Goal: Find specific page/section: Find specific page/section

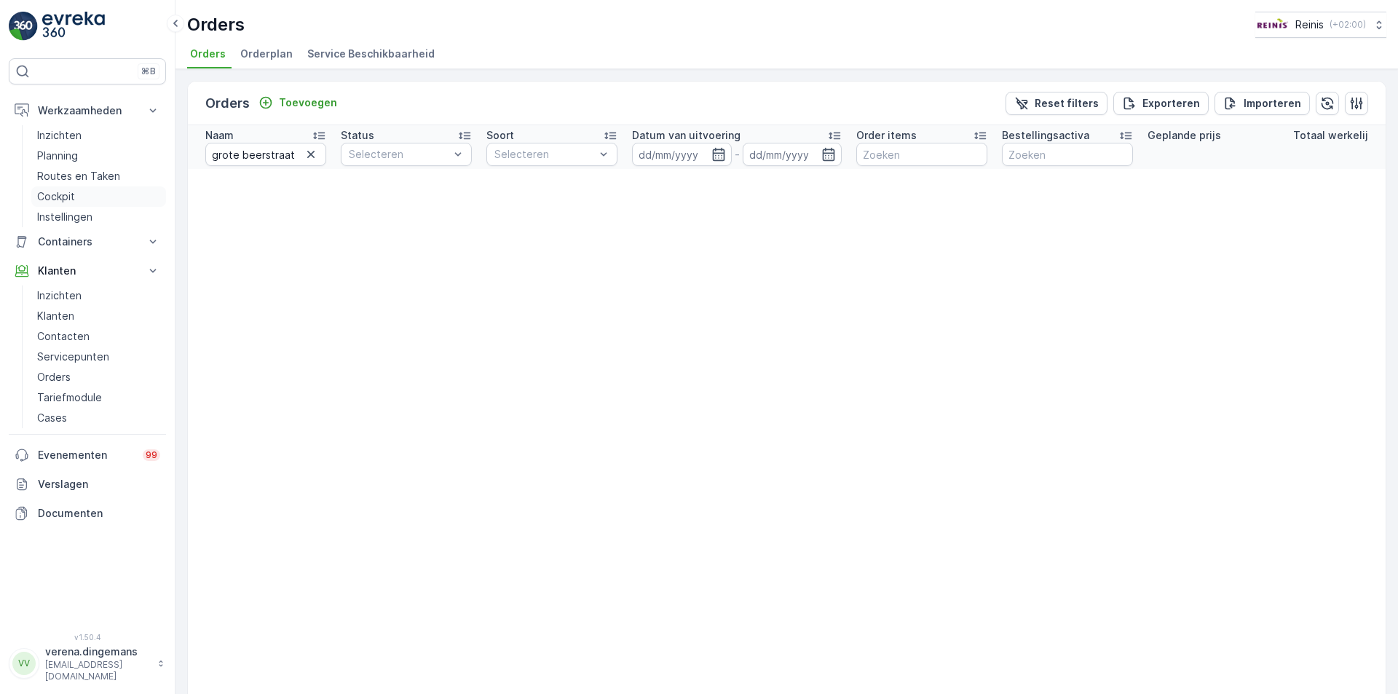
click at [62, 194] on p "Cockpit" at bounding box center [56, 196] width 38 height 15
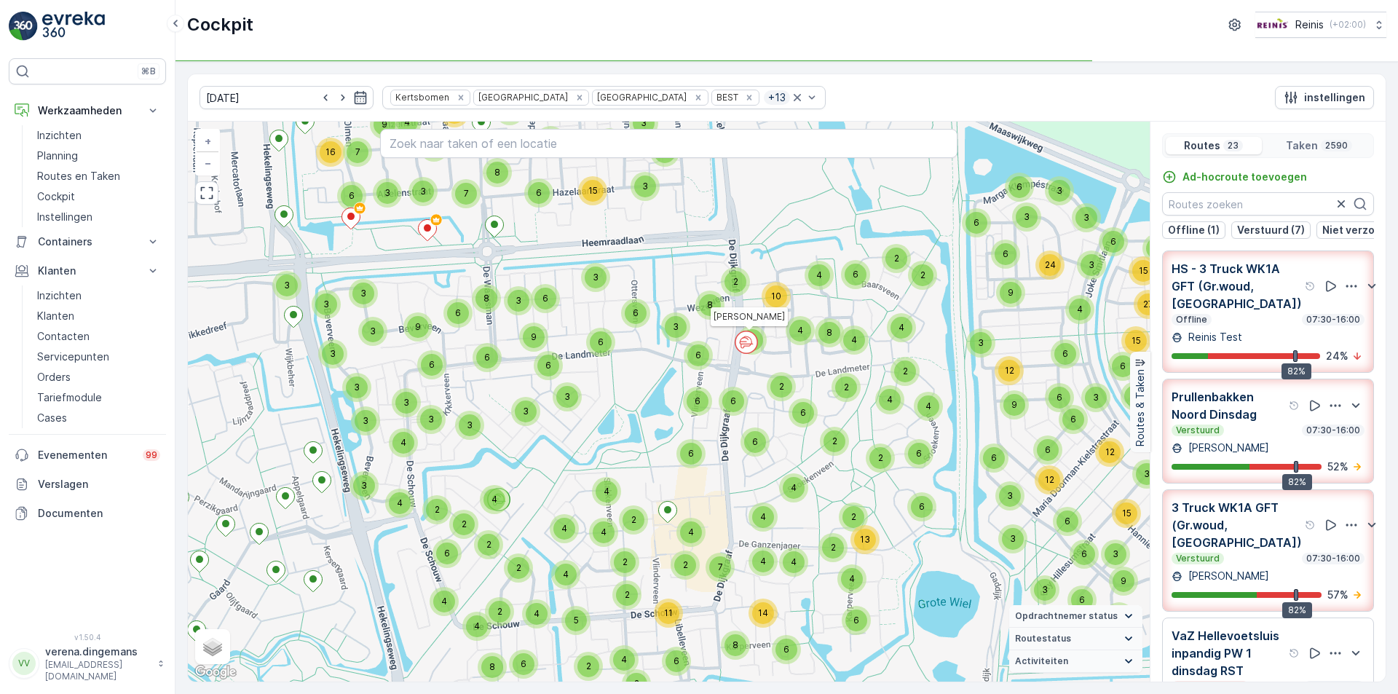
drag, startPoint x: 752, startPoint y: 205, endPoint x: 779, endPoint y: 272, distance: 72.2
click at [779, 272] on div "4 4 2 2 4 6 2 2 2 6 2 2 2 3 3 4 2 6 2 4 2 2 2 2 4 4 5 4 2 2 5 2 3 7 4 2 2 3 2 4…" at bounding box center [669, 402] width 962 height 560
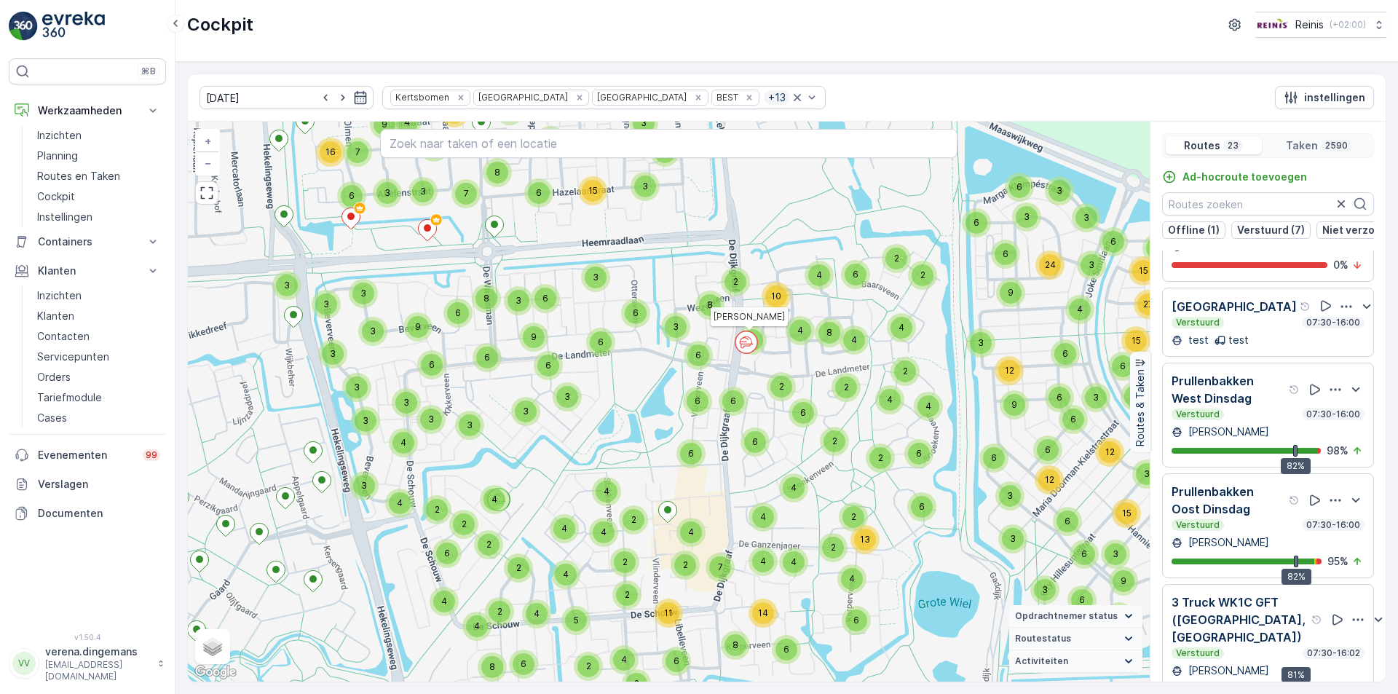
scroll to position [2194, 0]
click at [1259, 519] on div "Verstuurd 07:30-16:00" at bounding box center [1268, 525] width 193 height 12
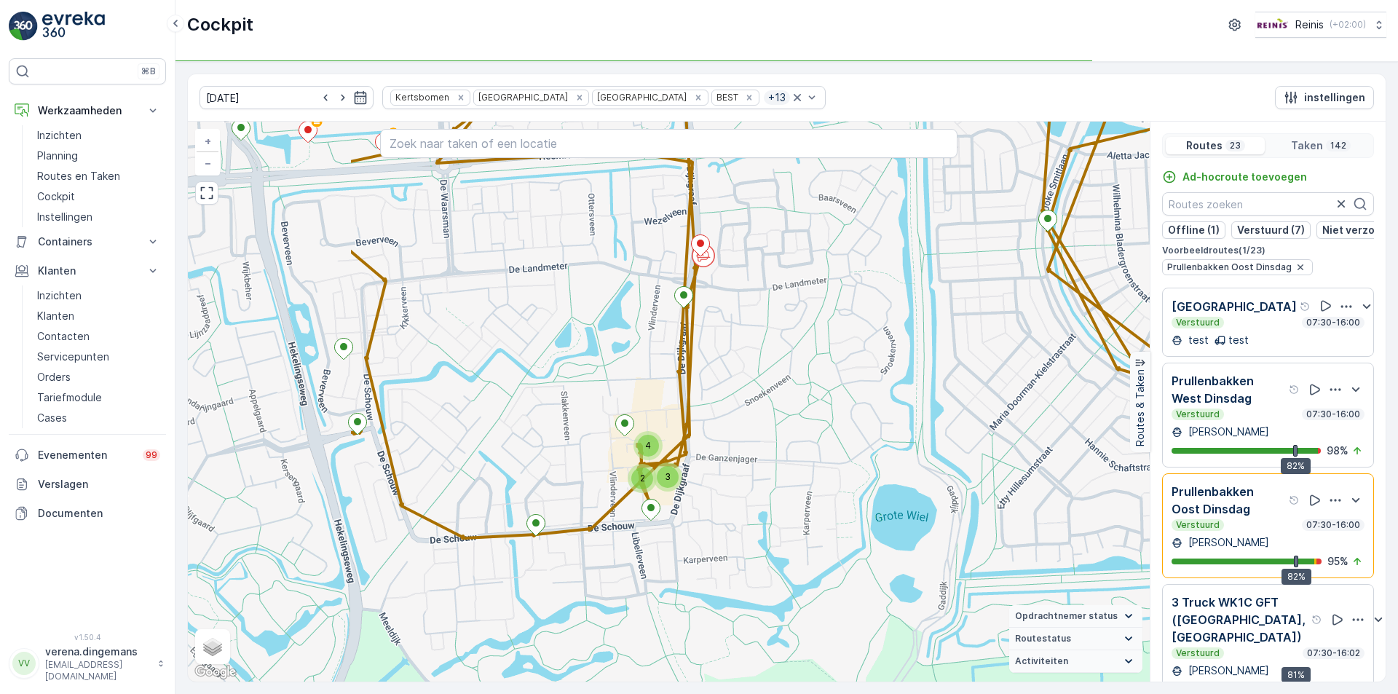
drag, startPoint x: 492, startPoint y: 422, endPoint x: 751, endPoint y: 356, distance: 267.6
click at [751, 356] on div "5 4 12 2 2 3 2 2 2 3 2 2 2 2 2 3 3 4 5 7 2 3 2 2 3 5 2 4 3 + − Satelliet stappe…" at bounding box center [669, 402] width 962 height 560
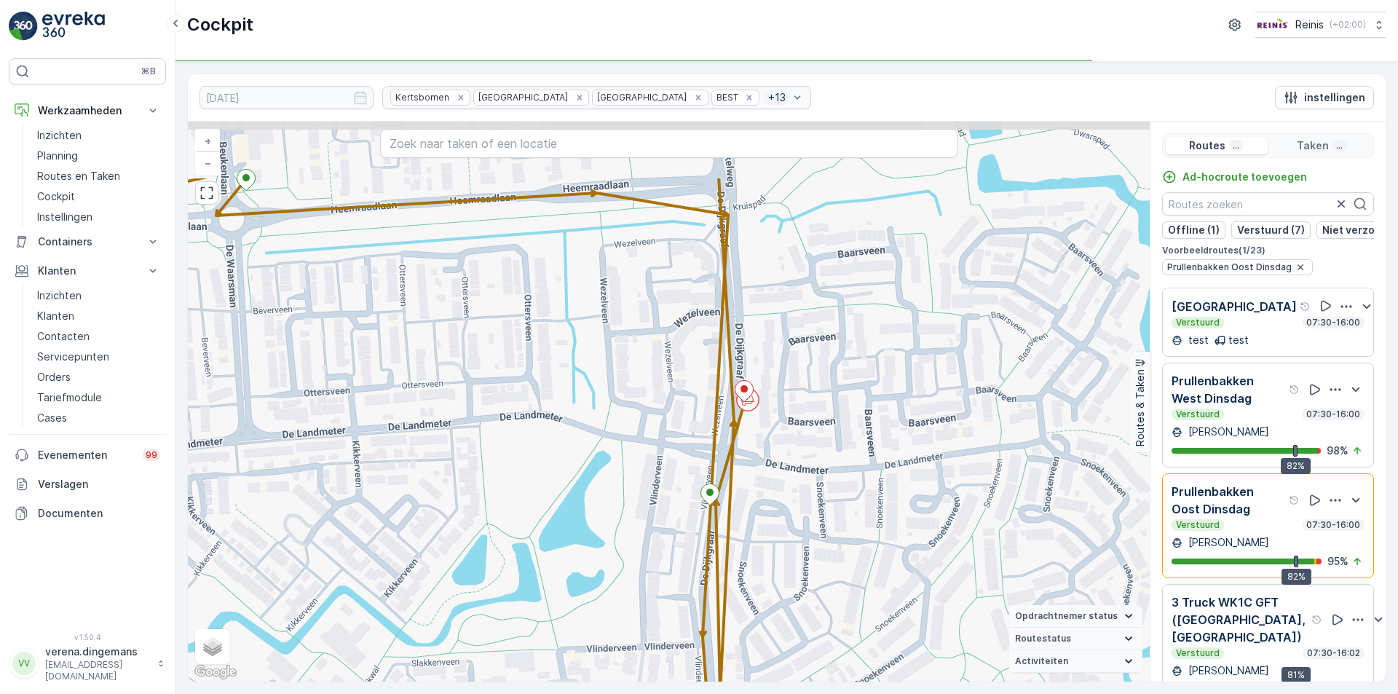
drag, startPoint x: 747, startPoint y: 300, endPoint x: 771, endPoint y: 413, distance: 115.4
click at [771, 413] on div "5 4 4 2 6 2 2 2 2 2 2 2 2 2 2 2 2 3 2 2 2 3 2 2 2 3 2 + − Satelliet stappenplan…" at bounding box center [669, 402] width 962 height 560
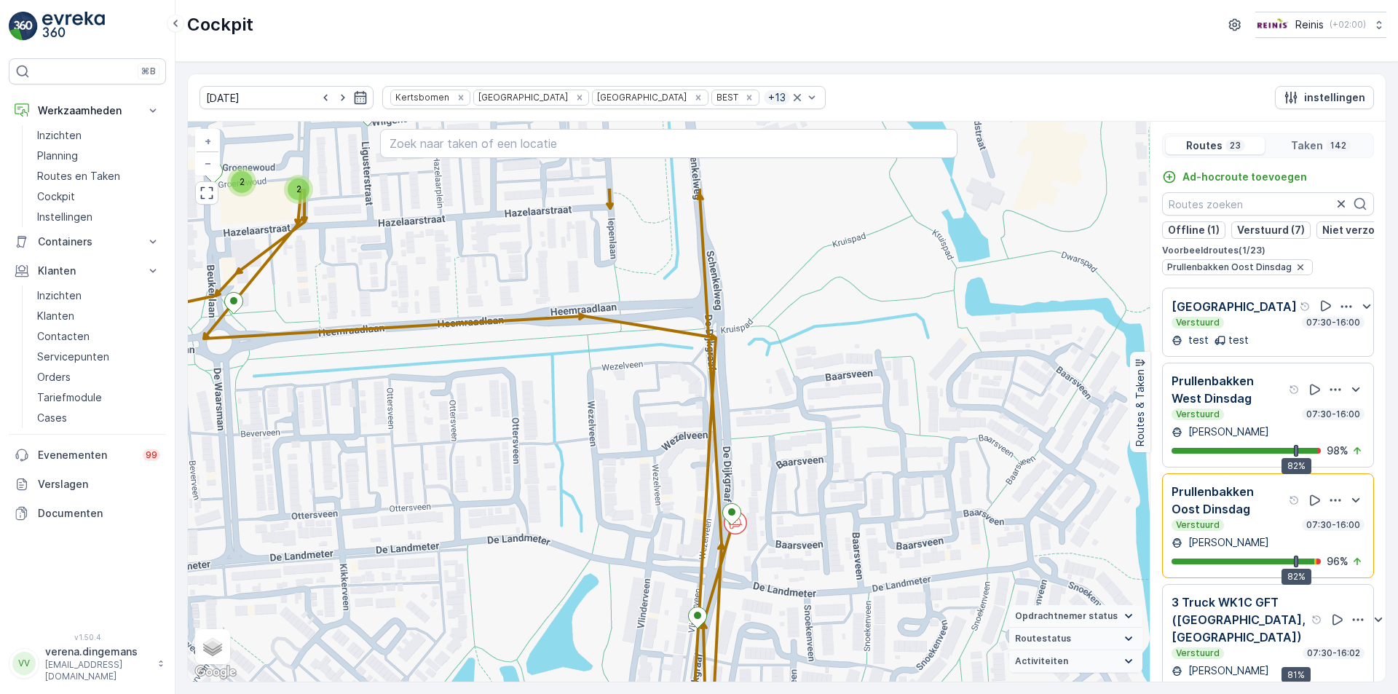
drag, startPoint x: 806, startPoint y: 243, endPoint x: 794, endPoint y: 366, distance: 123.6
click at [794, 366] on div "5 2 4 2 4 6 2 2 2 2 2 2 2 2 2 2 2 3 2 2 2 3 2 2 2 3 2 + − Satelliet stappenplan…" at bounding box center [669, 402] width 962 height 560
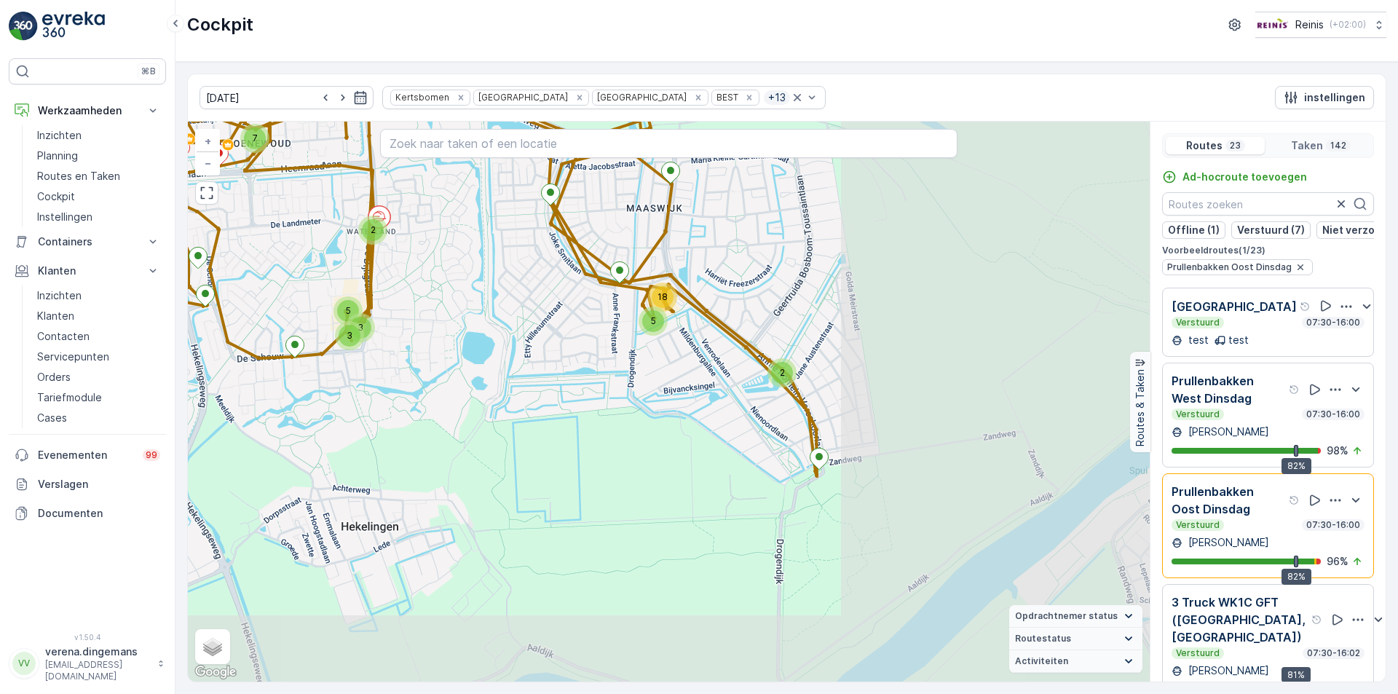
drag, startPoint x: 921, startPoint y: 438, endPoint x: 519, endPoint y: 251, distance: 443.1
click at [519, 251] on div "5 18 2 5 2 3 2 2 3 5 4 2 2 2 4 3 17 2 3 2 2 2 4 3 7 3 2 5 3 + − Satelliet stapp…" at bounding box center [669, 402] width 962 height 560
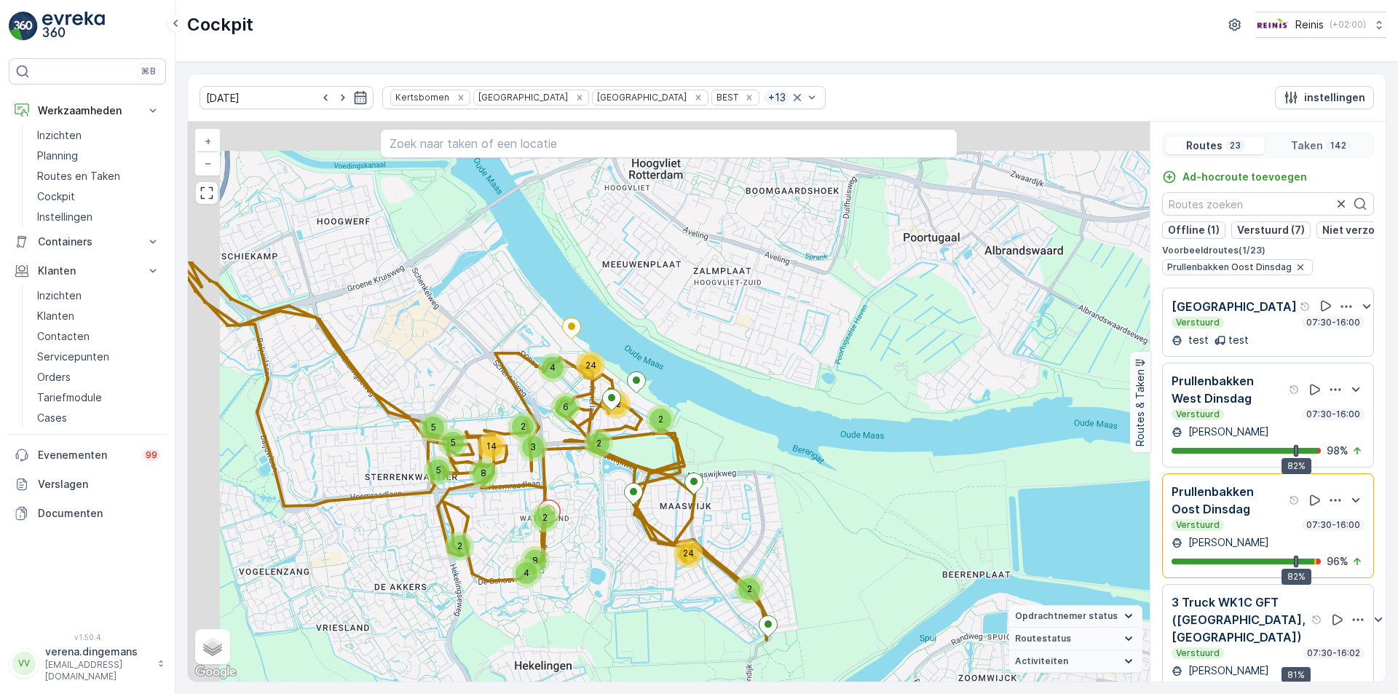
drag, startPoint x: 528, startPoint y: 322, endPoint x: 615, endPoint y: 521, distance: 217.9
click at [615, 521] on div "24 2 5 2 5 3 14 4 2 2 24 6 12 2 5 8 4 2 8 + − Satelliet stappenplan Terrein Hyb…" at bounding box center [669, 402] width 962 height 560
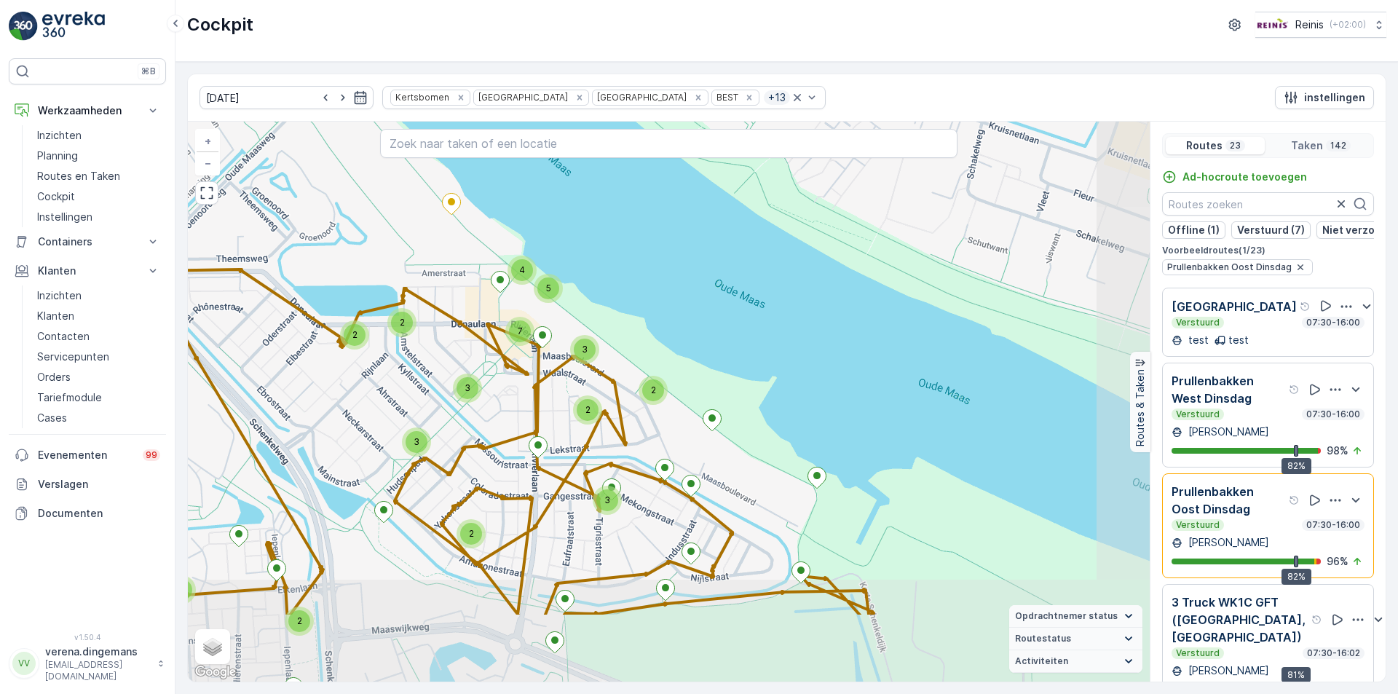
drag, startPoint x: 867, startPoint y: 596, endPoint x: 754, endPoint y: 473, distance: 167.5
click at [754, 473] on div "5 2 4 12 2 2 3 2 2 2 3 2 2 2 2 3 3 4 5 7 2 3 2 2 3 5 2 4 3 + − Satelliet stappe…" at bounding box center [669, 402] width 962 height 560
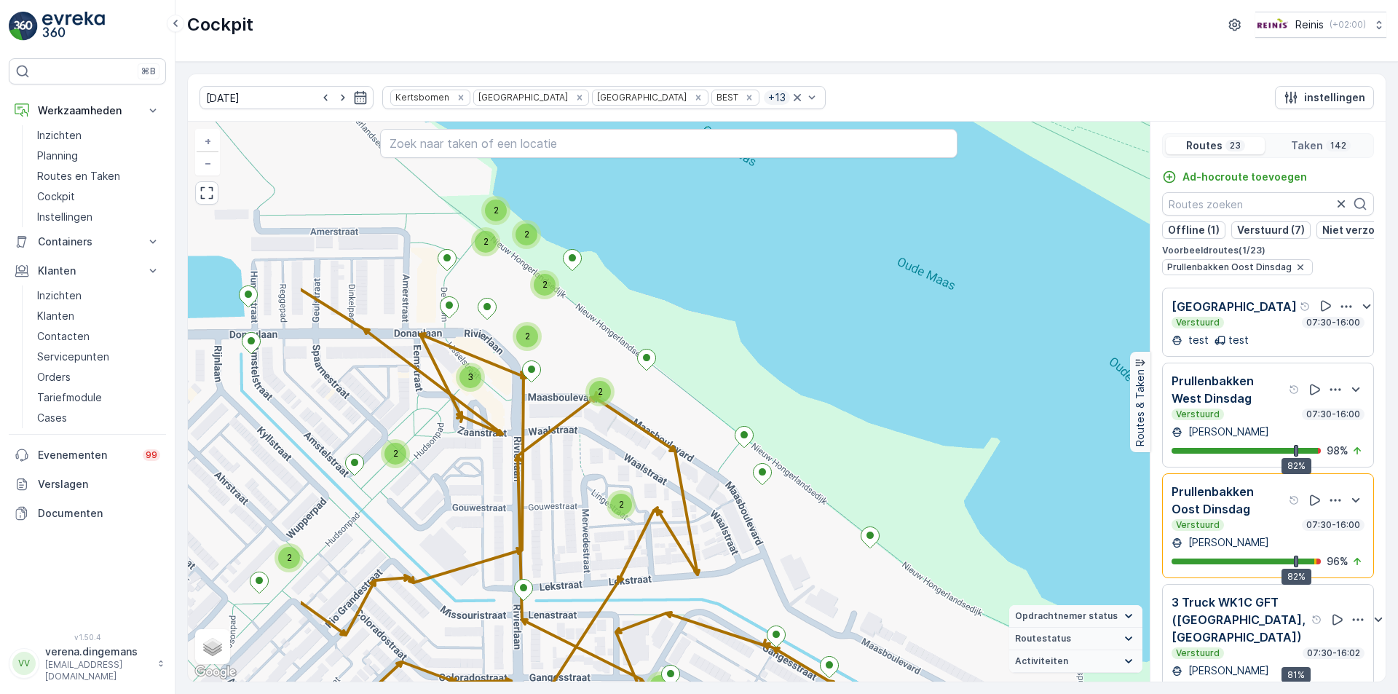
drag, startPoint x: 591, startPoint y: 385, endPoint x: 800, endPoint y: 565, distance: 275.8
click at [800, 565] on div "5 2 4 2 4 6 2 2 2 2 2 2 2 2 2 2 2 3 2 2 2 3 2 2 2 3 2 + − Satelliet stappenplan…" at bounding box center [669, 402] width 962 height 560
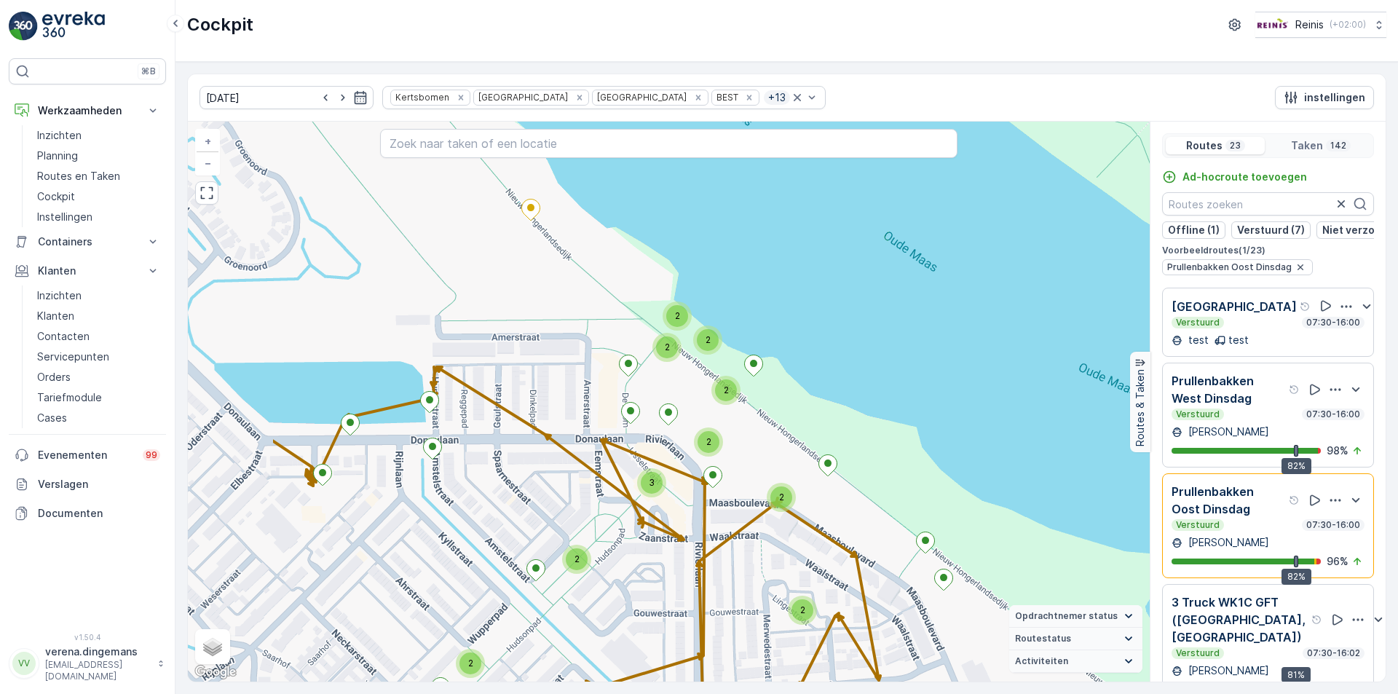
drag, startPoint x: 367, startPoint y: 366, endPoint x: 548, endPoint y: 471, distance: 209.9
click at [548, 471] on div "5 2 4 2 4 6 2 2 2 2 2 2 2 2 2 2 2 3 2 2 2 3 2 2 2 3 2 + − Satelliet stappenplan…" at bounding box center [669, 402] width 962 height 560
click at [1264, 518] on p "Prullenbakken Oost Dinsdag" at bounding box center [1229, 500] width 114 height 35
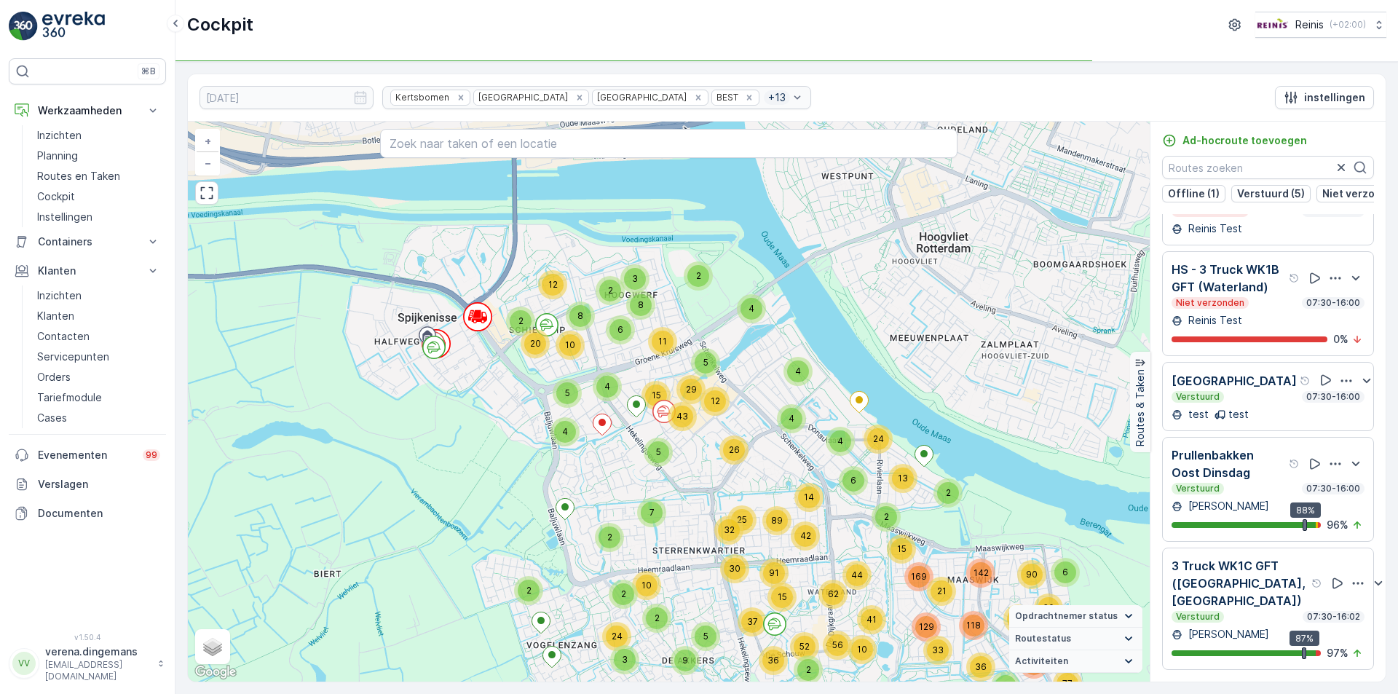
scroll to position [1882, 0]
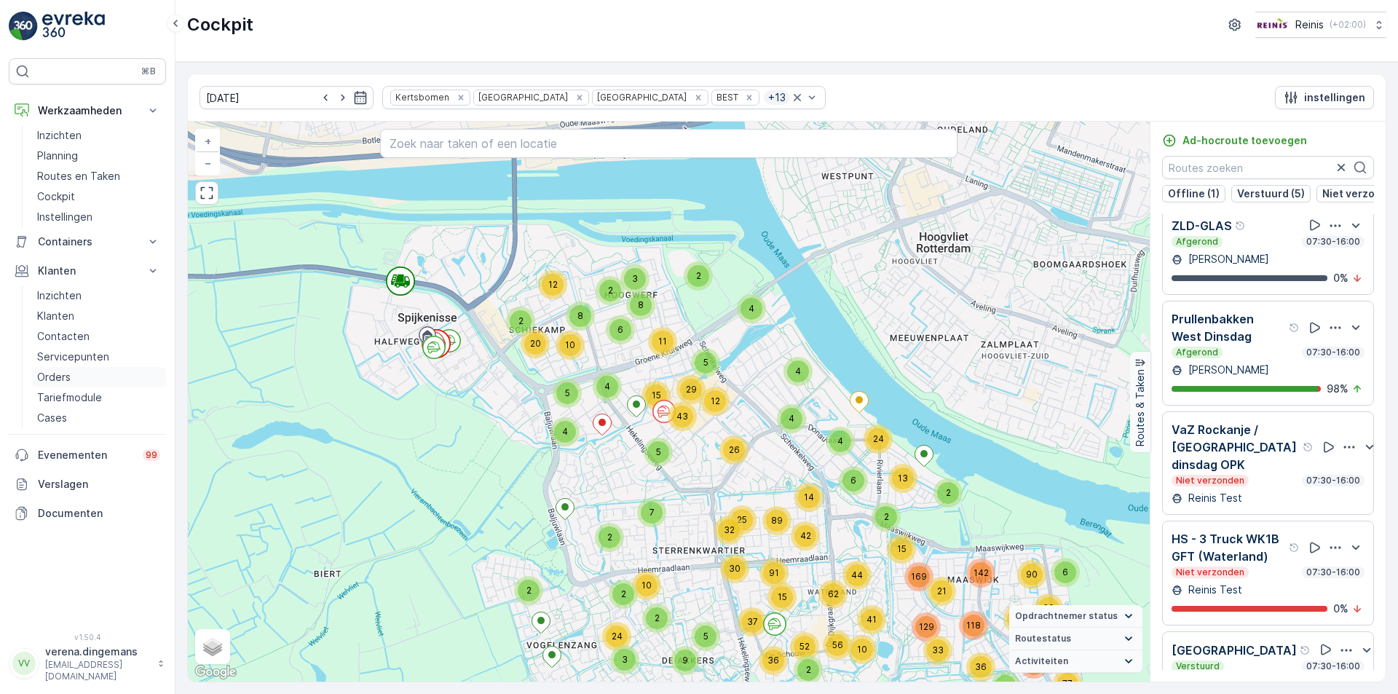
click at [68, 368] on link "Orders" at bounding box center [98, 377] width 135 height 20
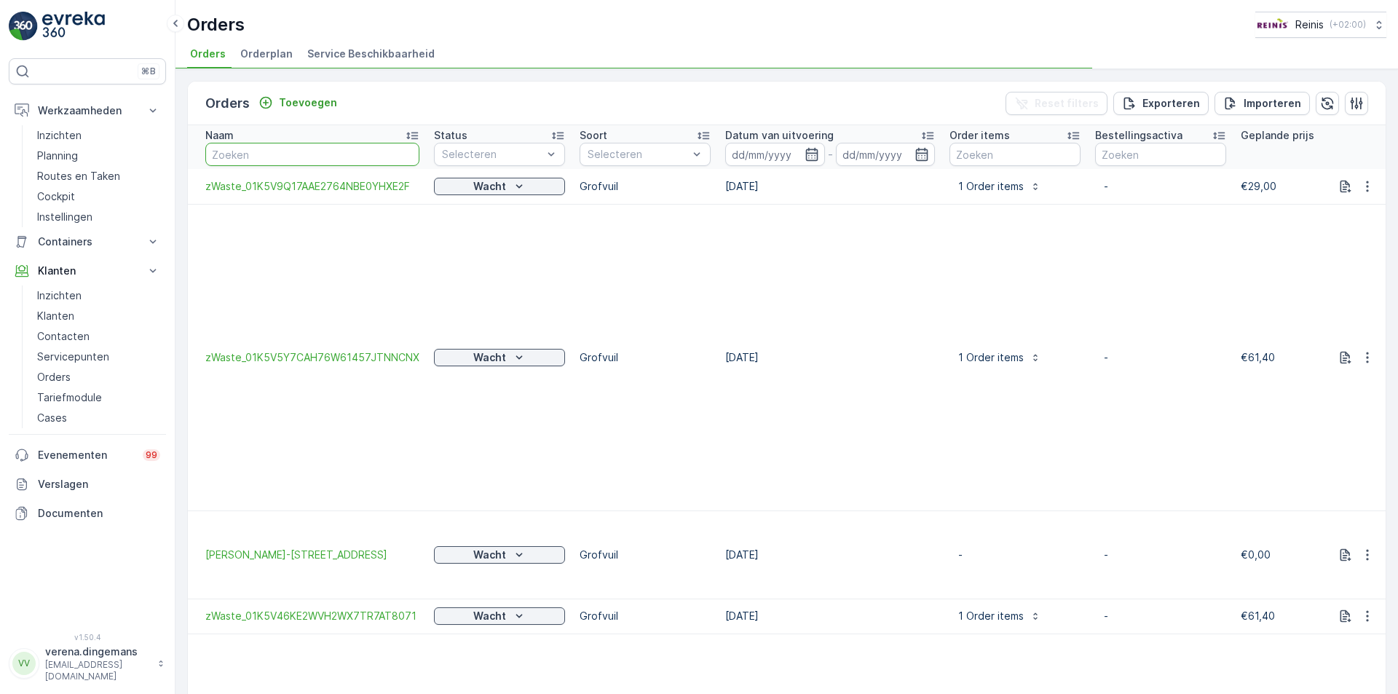
click at [275, 153] on input "text" at bounding box center [312, 154] width 214 height 23
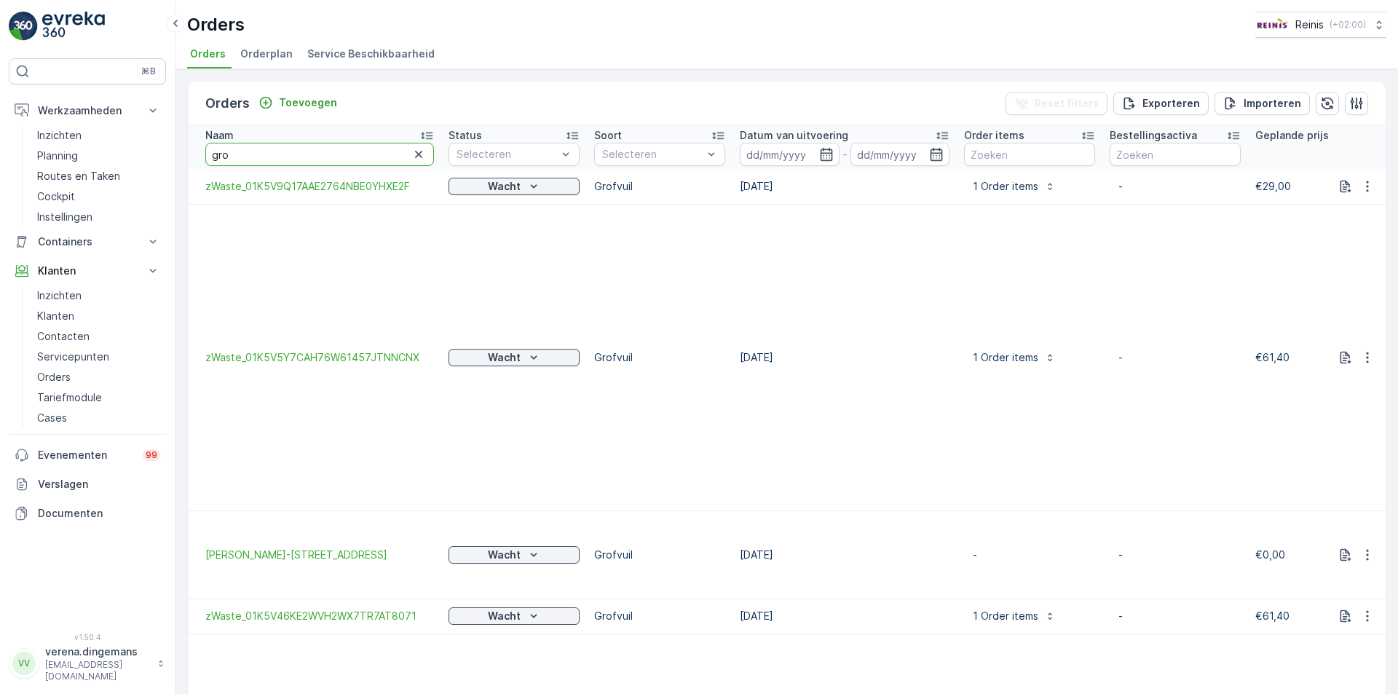
type input "grot"
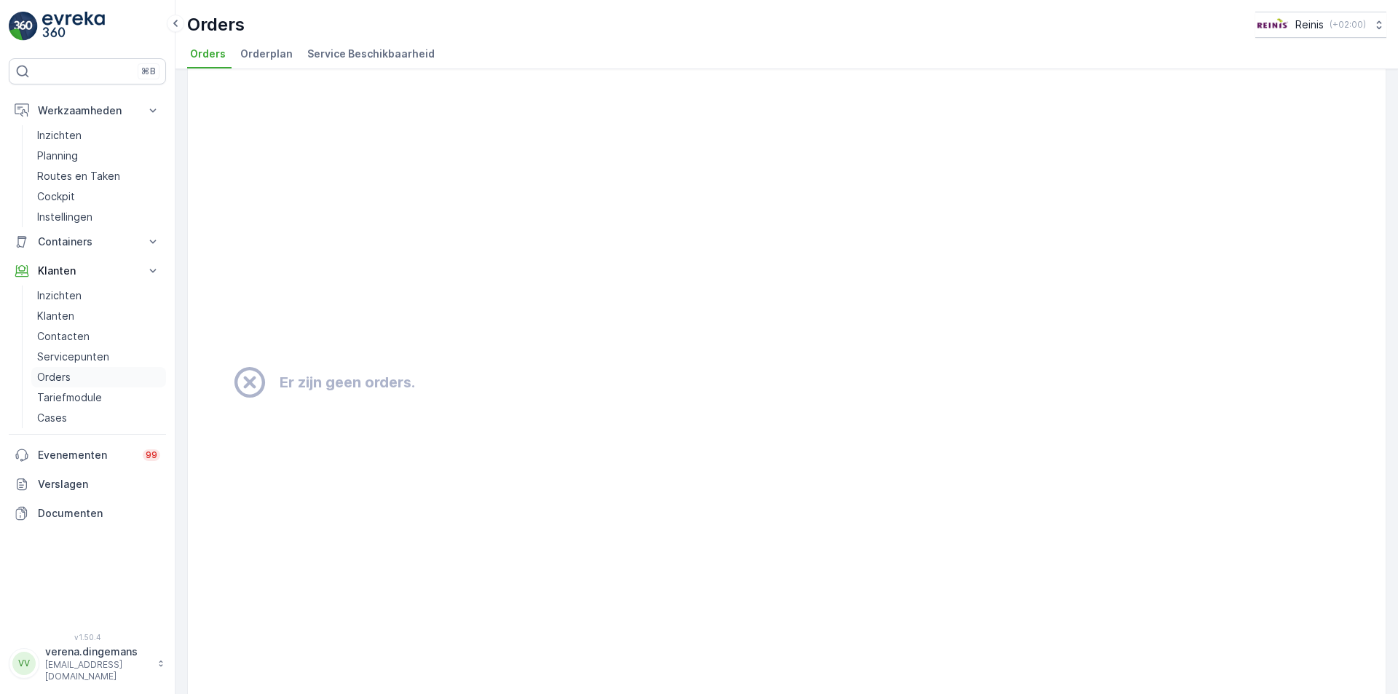
click at [48, 379] on p "Orders" at bounding box center [54, 377] width 34 height 15
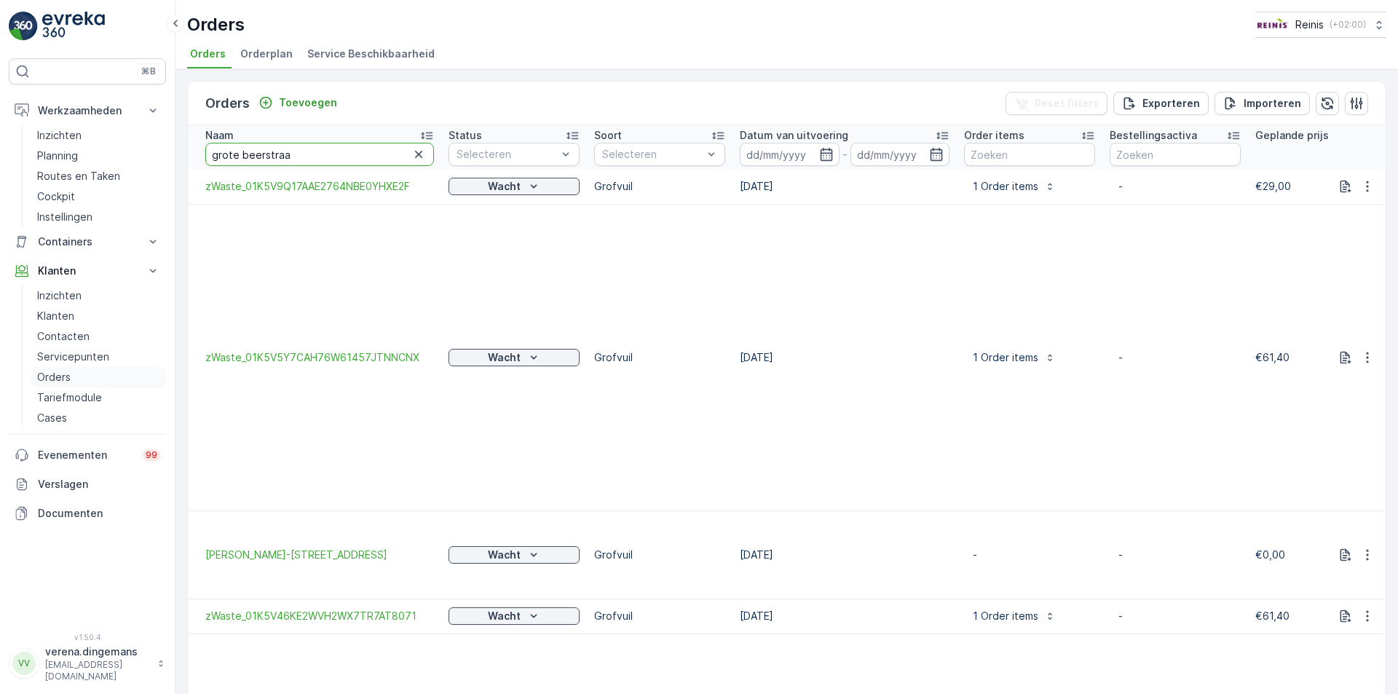
type input "grote beerstraat"
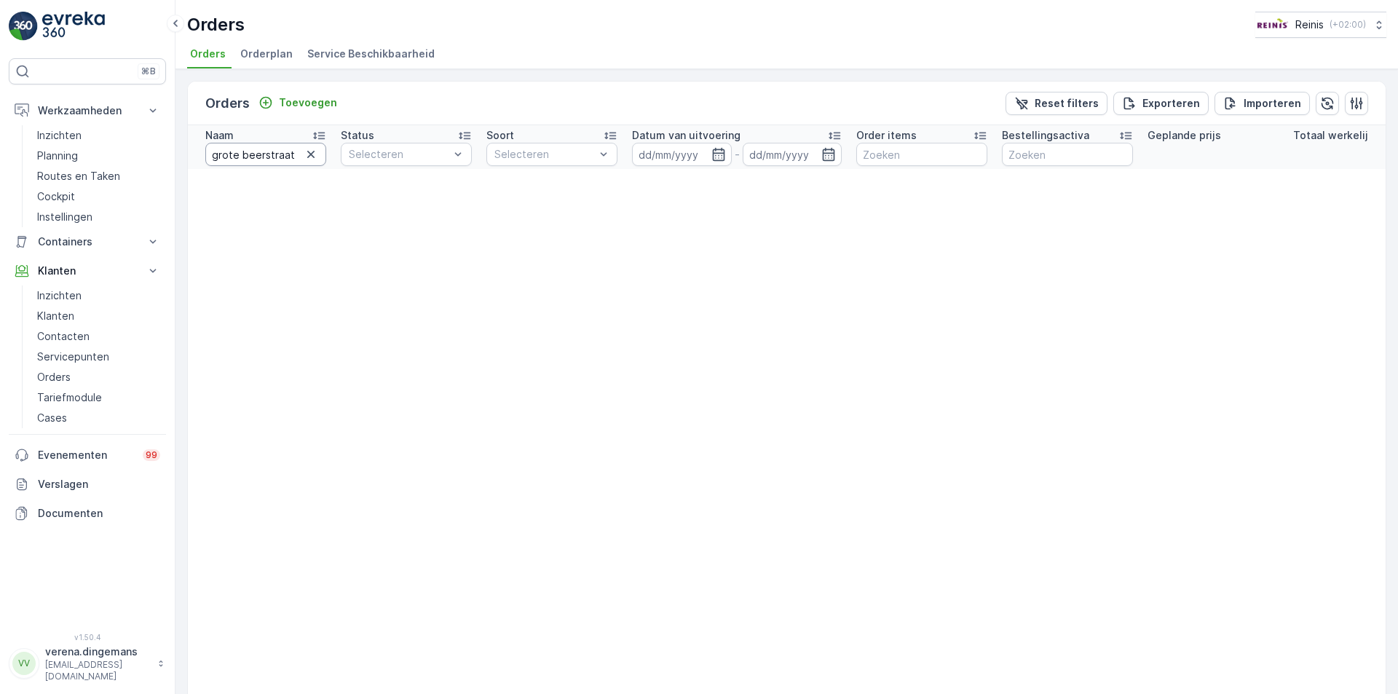
click at [261, 151] on input "grote beerstraat" at bounding box center [265, 154] width 121 height 23
type input "grote"
click at [249, 155] on input "grote" at bounding box center [265, 154] width 121 height 23
click at [313, 158] on icon "button" at bounding box center [311, 154] width 15 height 15
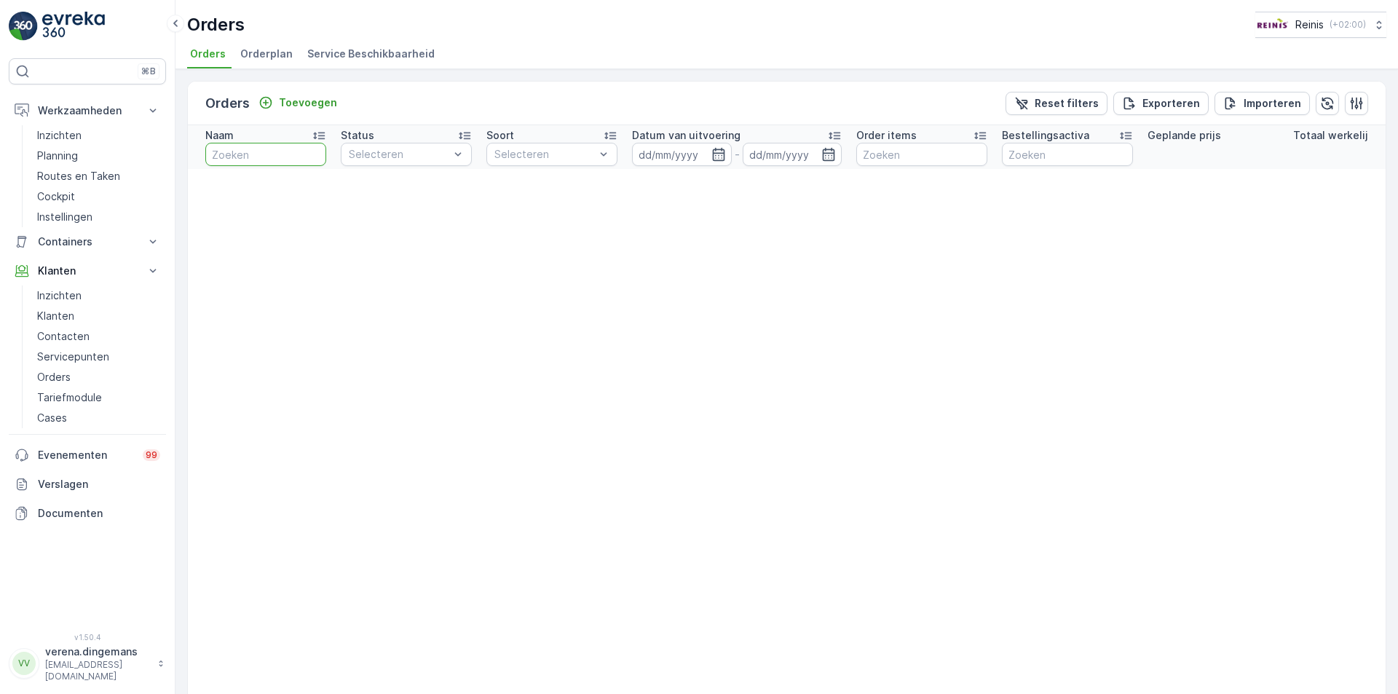
click at [277, 156] on input "text" at bounding box center [265, 154] width 121 height 23
click at [52, 377] on p "Orders" at bounding box center [54, 377] width 34 height 15
